Goal: Navigation & Orientation: Find specific page/section

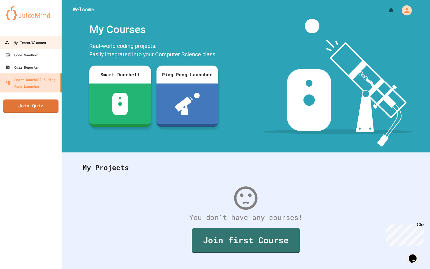
click at [44, 38] on link "My Teams/Classes" at bounding box center [31, 42] width 64 height 13
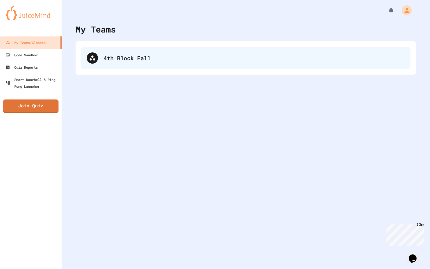
click at [115, 58] on div "4th Block Fall" at bounding box center [254, 58] width 301 height 8
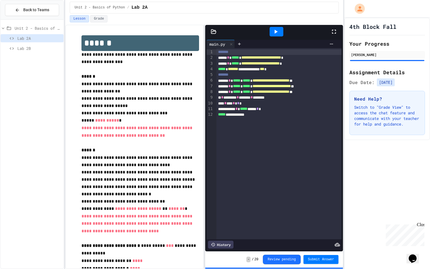
click at [32, 47] on span "Lab 2B" at bounding box center [39, 48] width 44 height 6
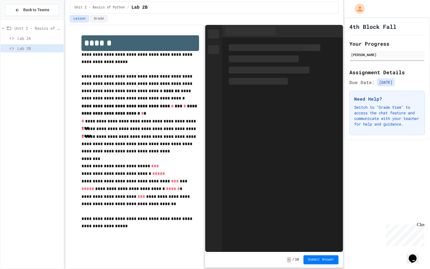
click at [42, 36] on span "Lab 2A" at bounding box center [39, 38] width 44 height 6
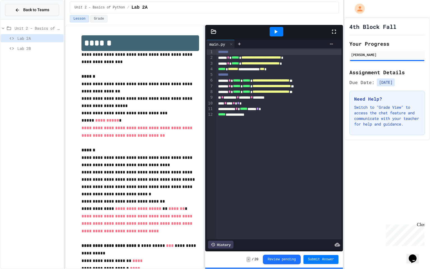
click at [37, 10] on span "Back to Teams" at bounding box center [36, 10] width 26 height 6
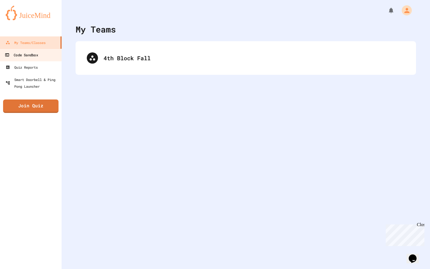
click at [27, 53] on div "Code Sandbox" at bounding box center [21, 55] width 33 height 7
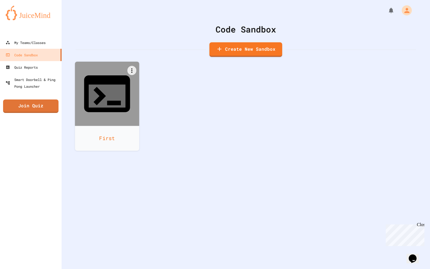
click at [116, 126] on div "First" at bounding box center [107, 138] width 64 height 25
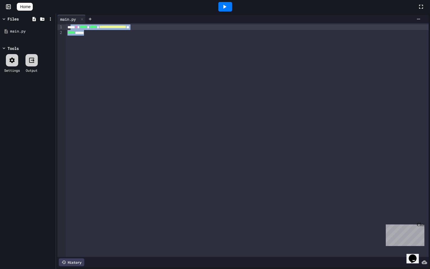
drag, startPoint x: 110, startPoint y: 34, endPoint x: 73, endPoint y: 26, distance: 38.1
click at [73, 26] on div "**********" at bounding box center [247, 140] width 363 height 234
